Goal: Navigation & Orientation: Find specific page/section

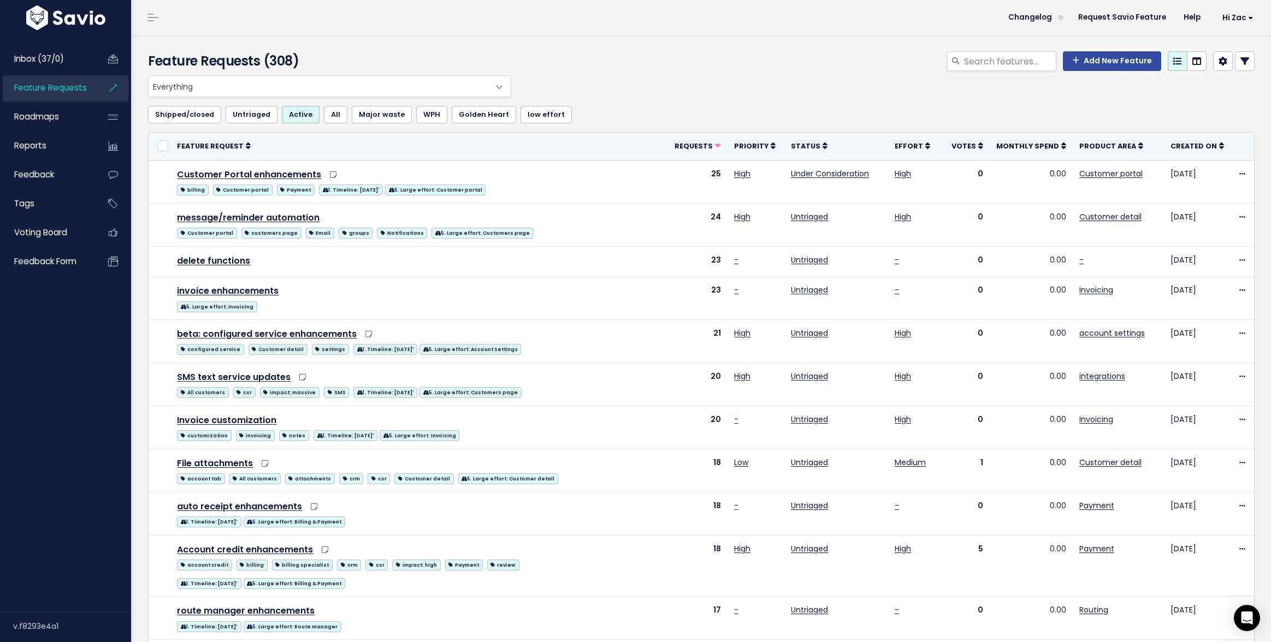
scroll to position [15, 0]
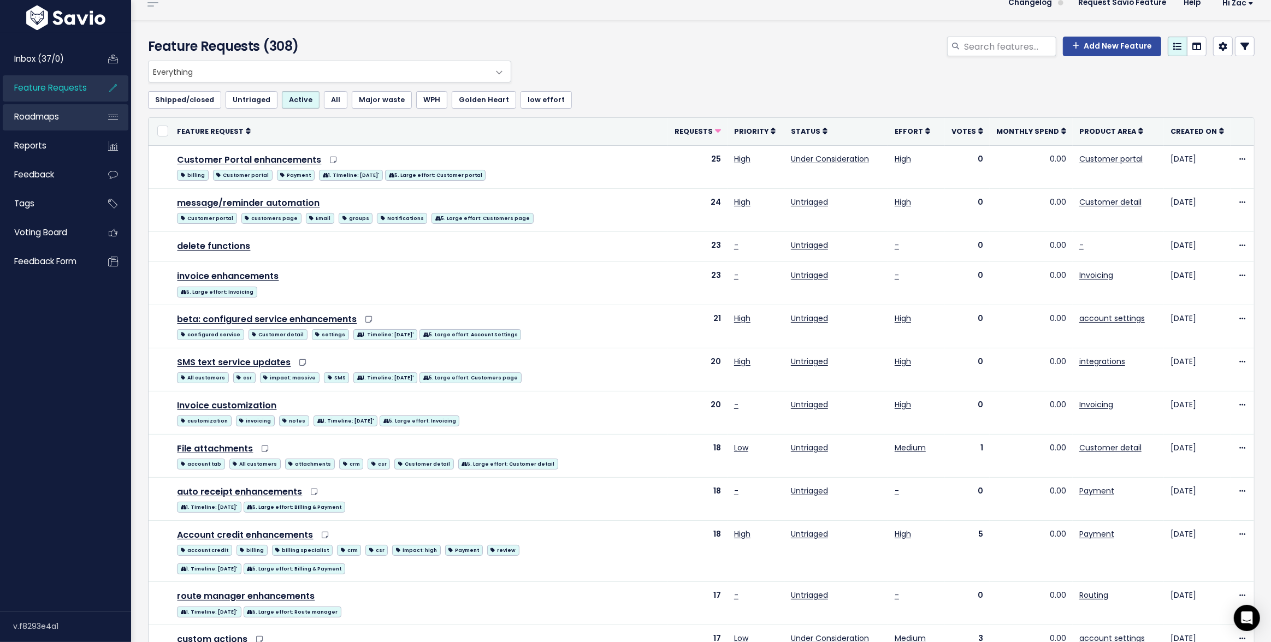
click at [63, 109] on link "Roadmaps" at bounding box center [47, 116] width 88 height 25
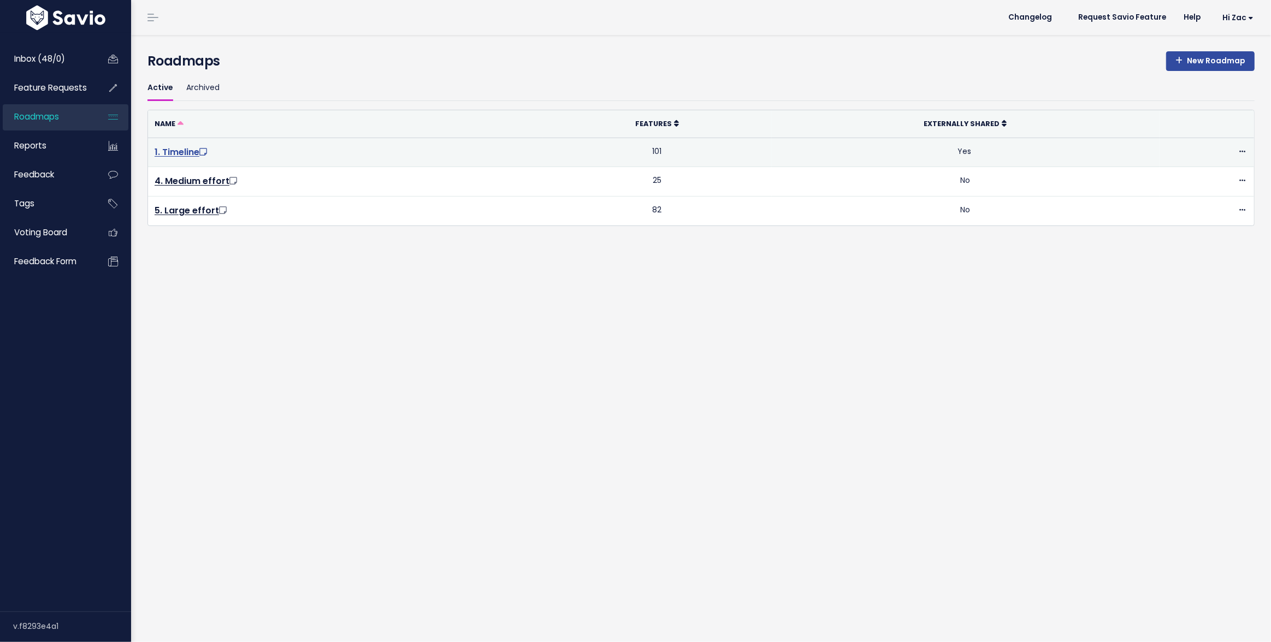
click at [198, 149] on link "1. Timeline" at bounding box center [182, 152] width 55 height 13
